Goal: Information Seeking & Learning: Learn about a topic

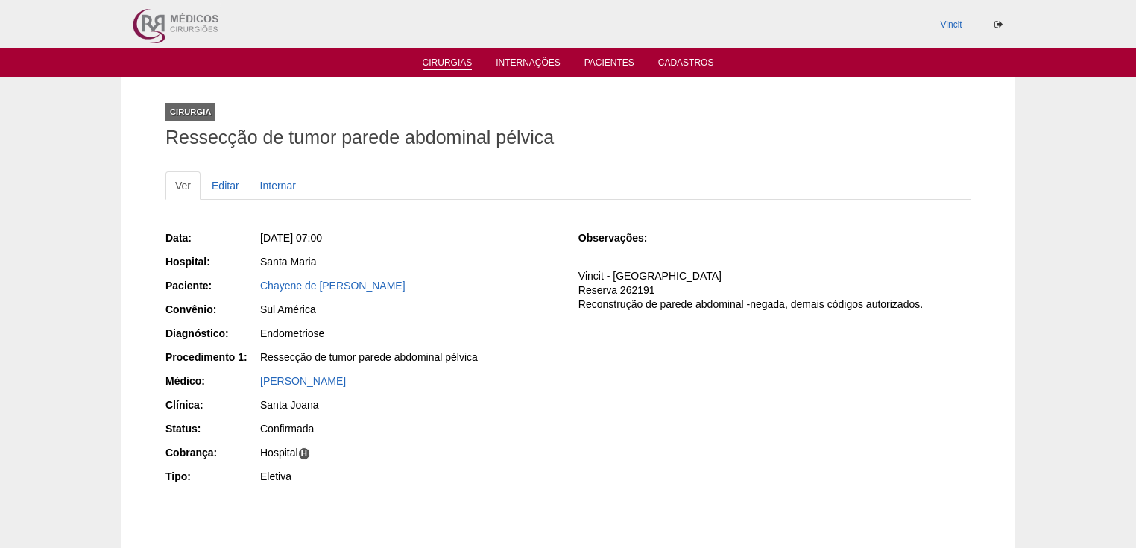
click at [441, 63] on link "Cirurgias" at bounding box center [448, 63] width 50 height 13
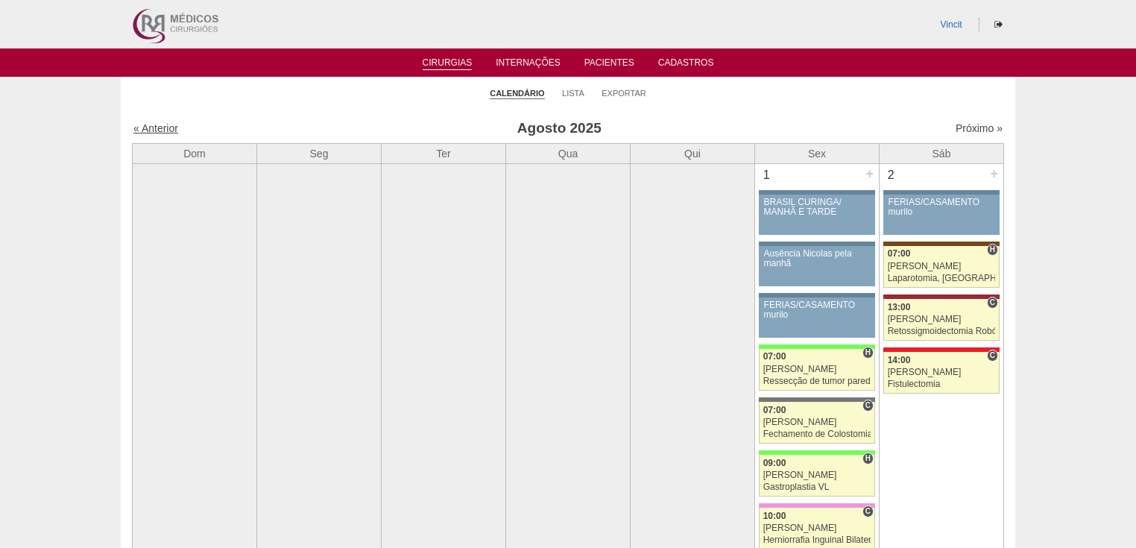
click at [154, 125] on link "« Anterior" at bounding box center [155, 128] width 45 height 12
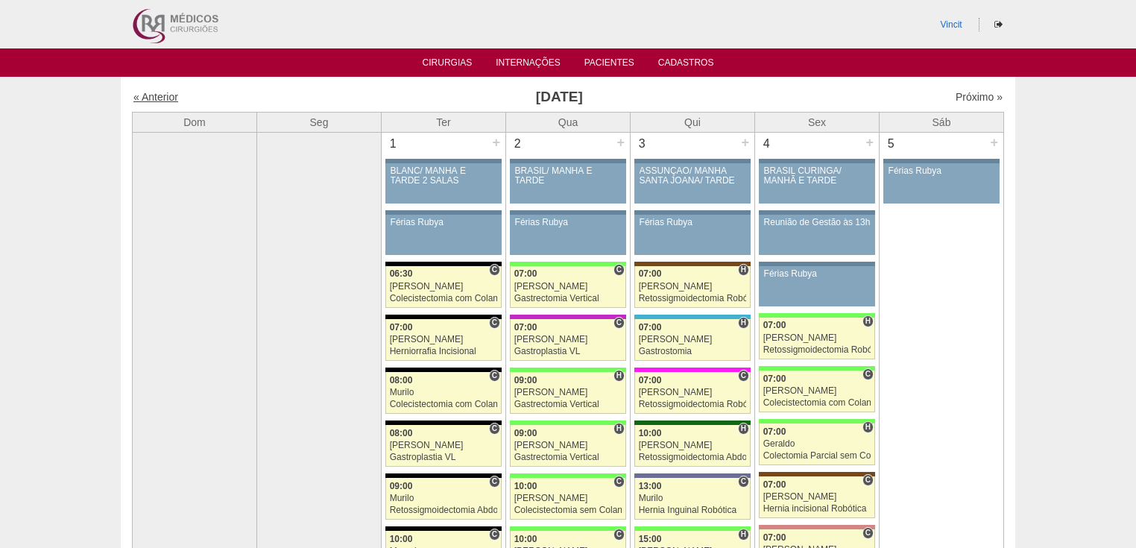
click at [150, 98] on link "« Anterior" at bounding box center [155, 97] width 45 height 12
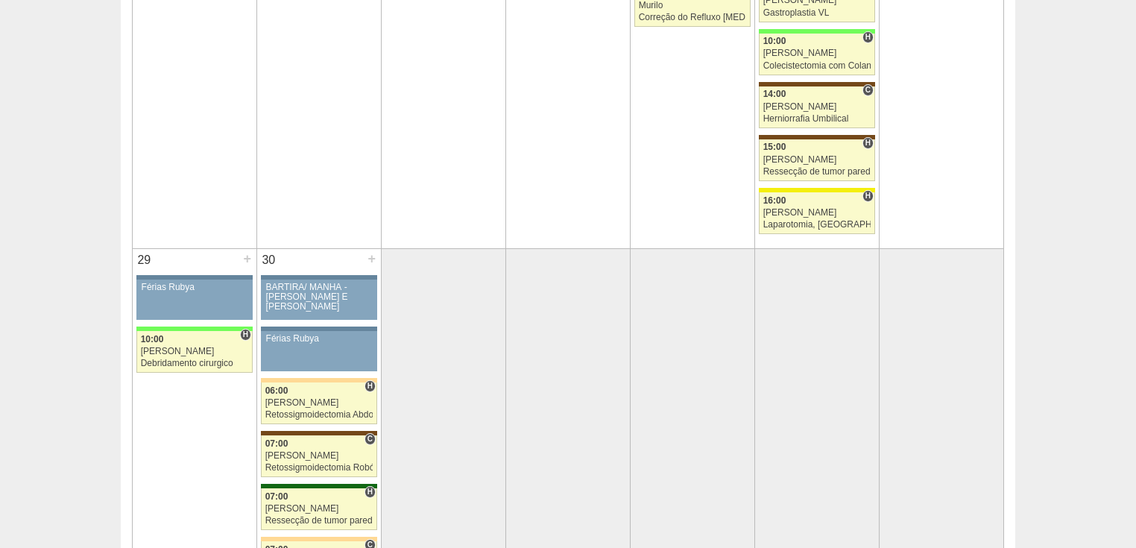
scroll to position [3400, 0]
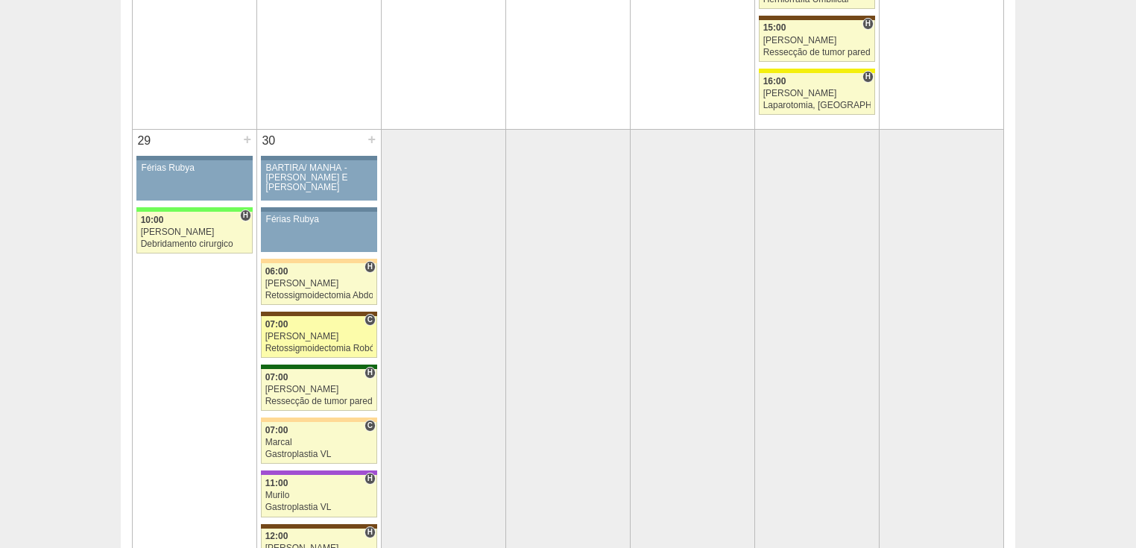
click at [351, 344] on div "Retossigmoidectomia Robótica" at bounding box center [319, 349] width 108 height 10
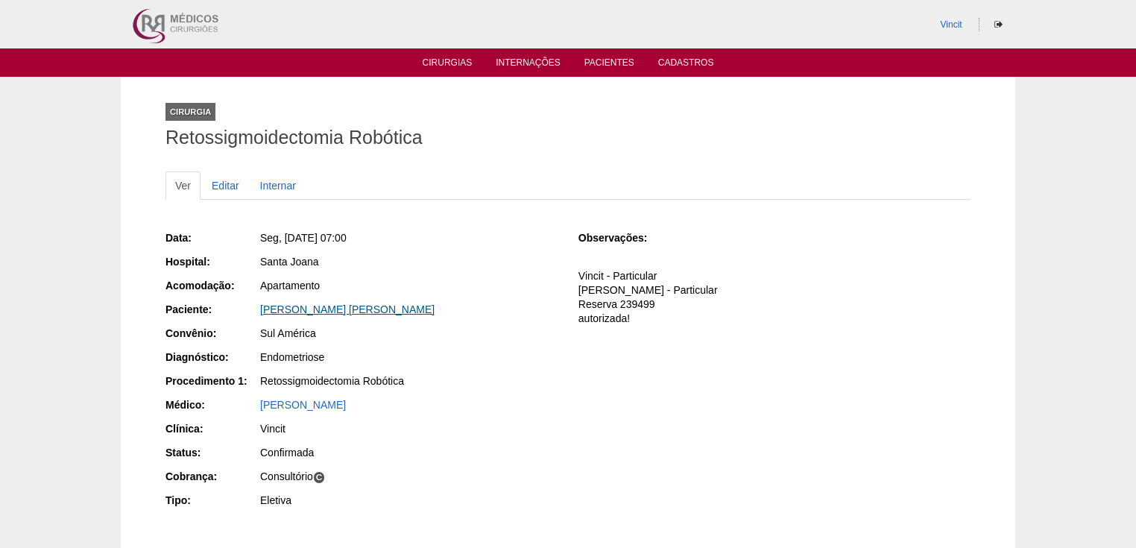
click at [336, 306] on link "[PERSON_NAME] [PERSON_NAME]" at bounding box center [347, 309] width 174 height 12
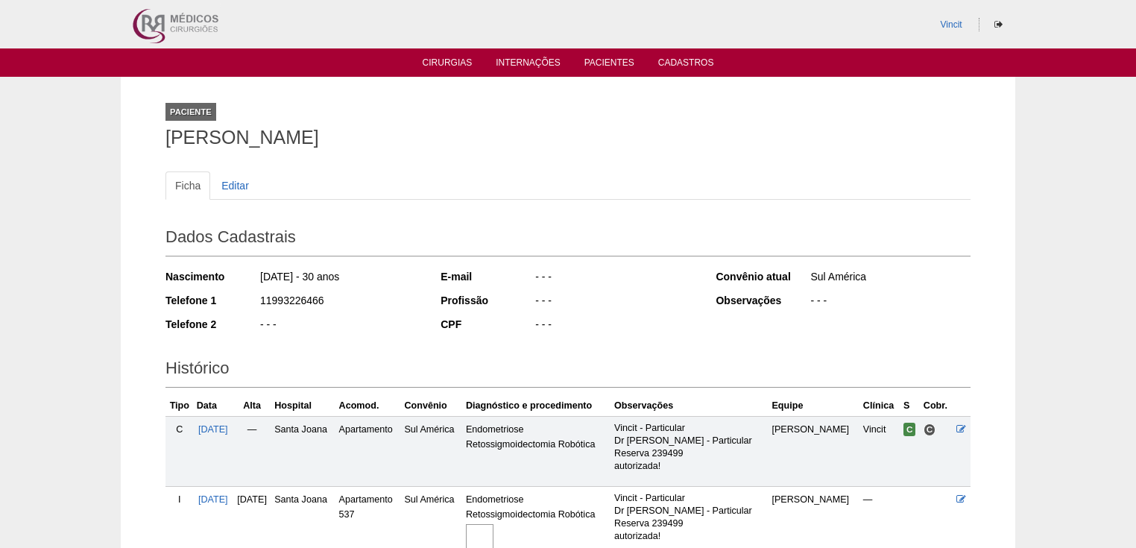
scroll to position [169, 0]
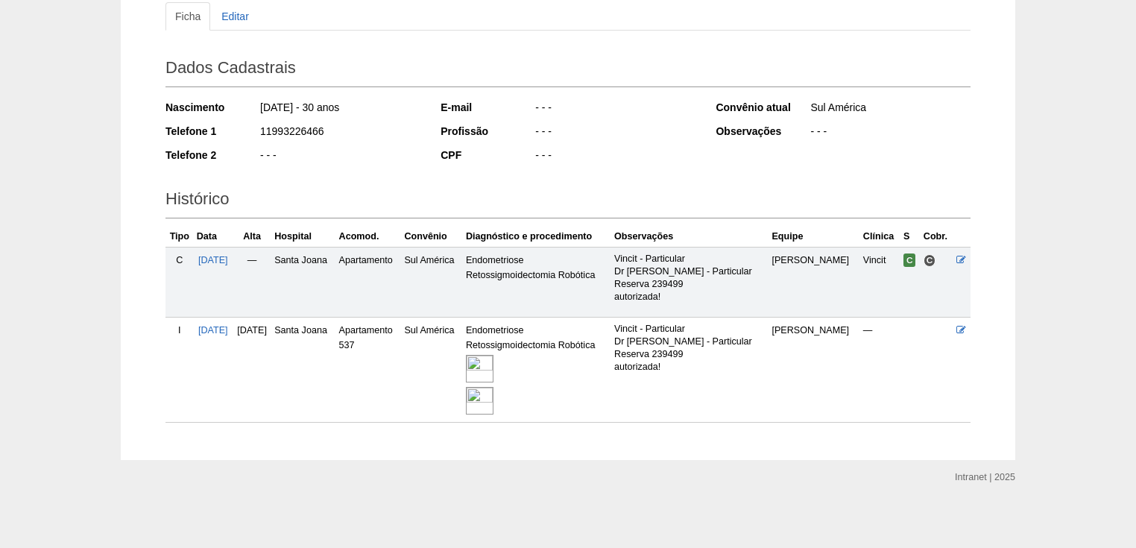
click at [494, 365] on img at bounding box center [480, 369] width 28 height 28
